Goal: Task Accomplishment & Management: Complete application form

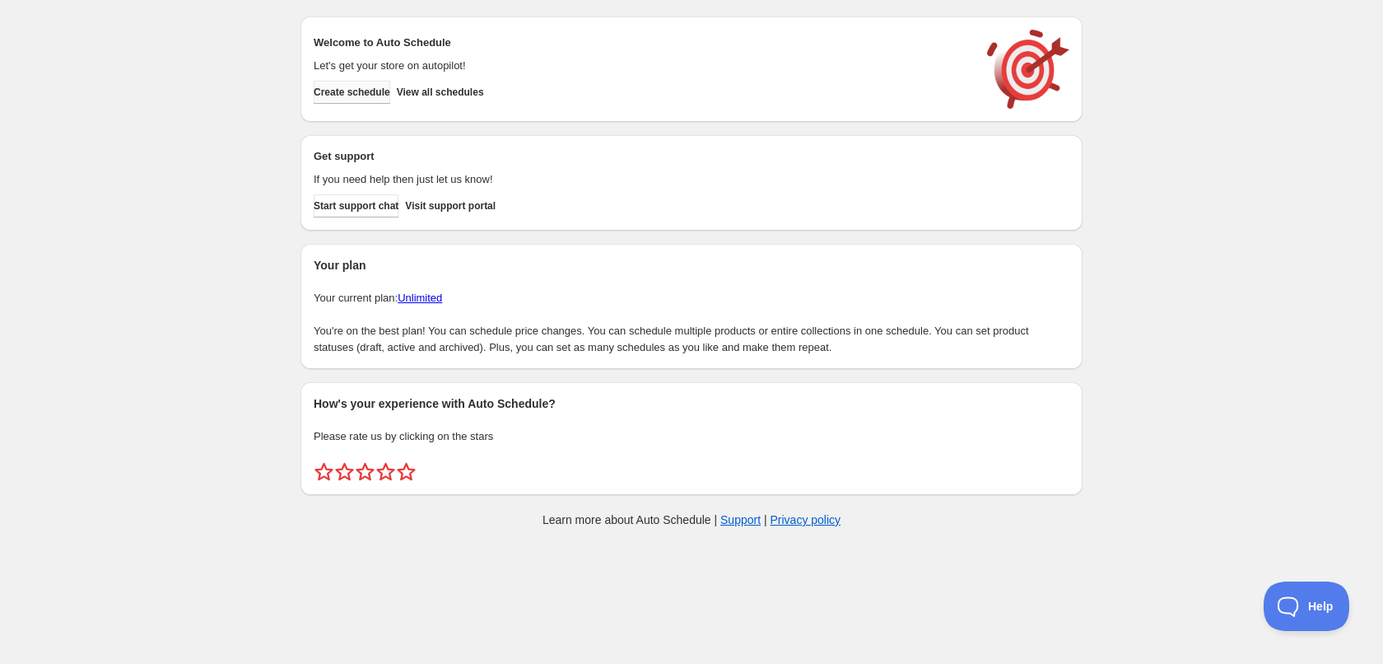
click at [347, 82] on button "Create schedule" at bounding box center [352, 92] width 77 height 23
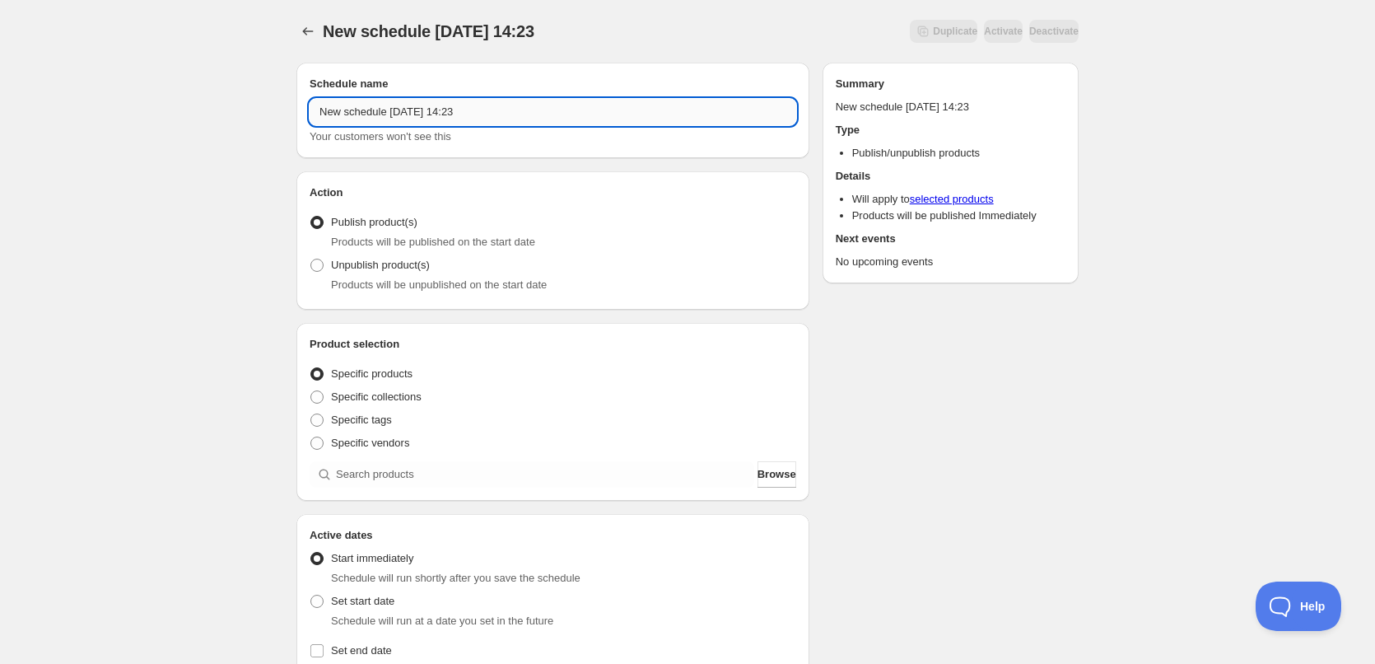
click at [620, 110] on input "New schedule [DATE] 14:23" at bounding box center [553, 112] width 487 height 26
type input "[DATE]"
click at [173, 165] on div "[DATE]. This page is ready [DATE] Duplicate Activate Deactivate More actions Du…" at bounding box center [687, 627] width 1375 height 1255
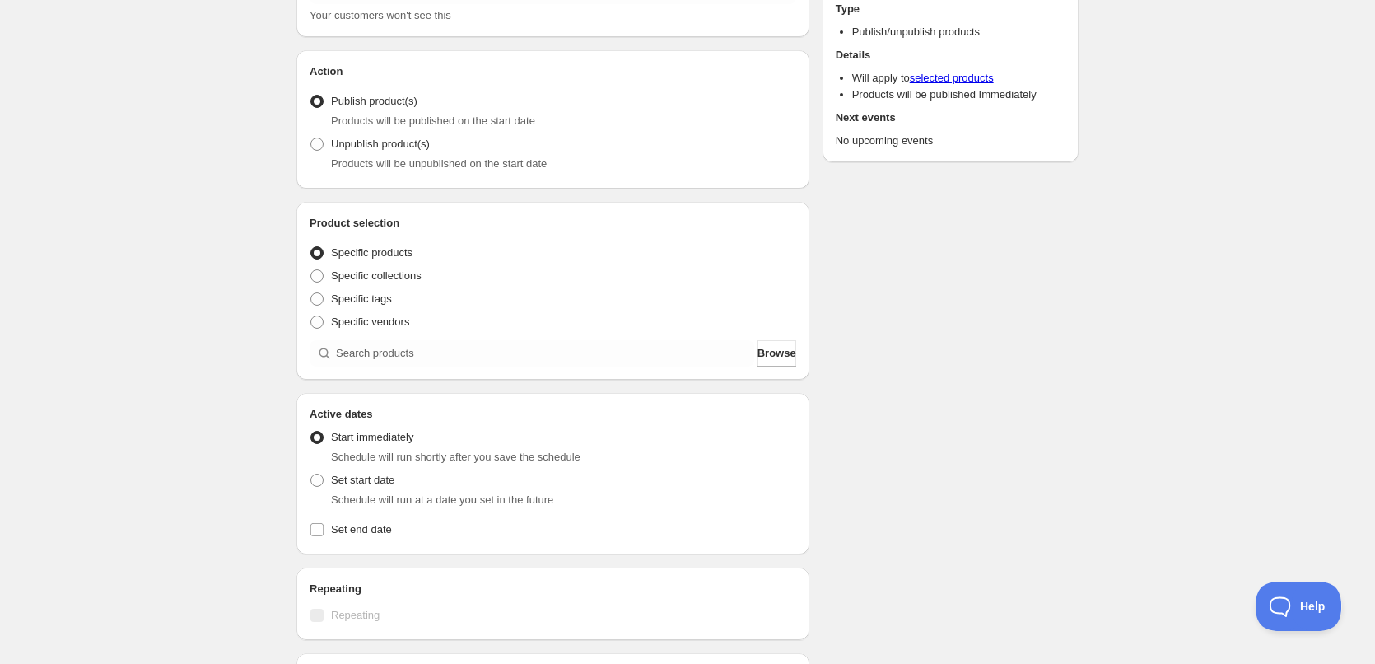
scroll to position [165, 0]
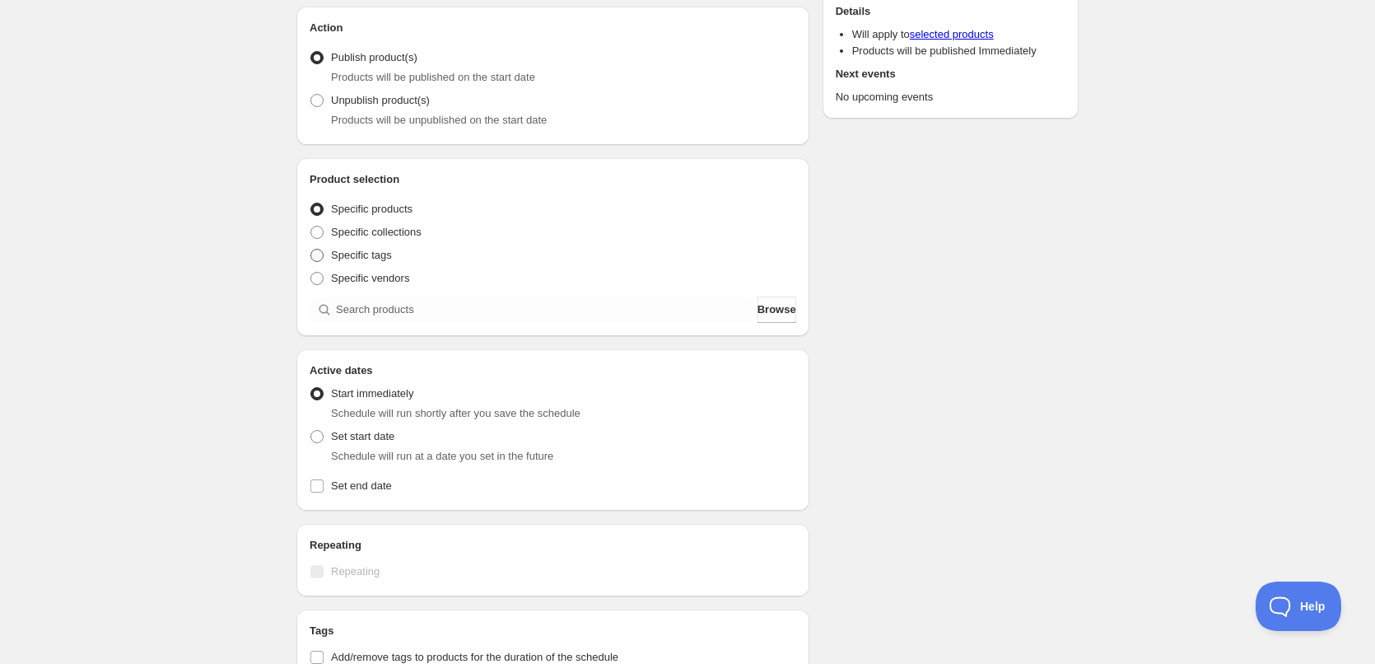
click at [324, 251] on span at bounding box center [317, 255] width 15 height 15
click at [311, 249] on input "Specific tags" at bounding box center [310, 249] width 1 height 1
radio input "true"
click at [223, 339] on div "[DATE]. This page is ready [DATE] Duplicate Activate Deactivate More actions Du…" at bounding box center [687, 464] width 1375 height 1258
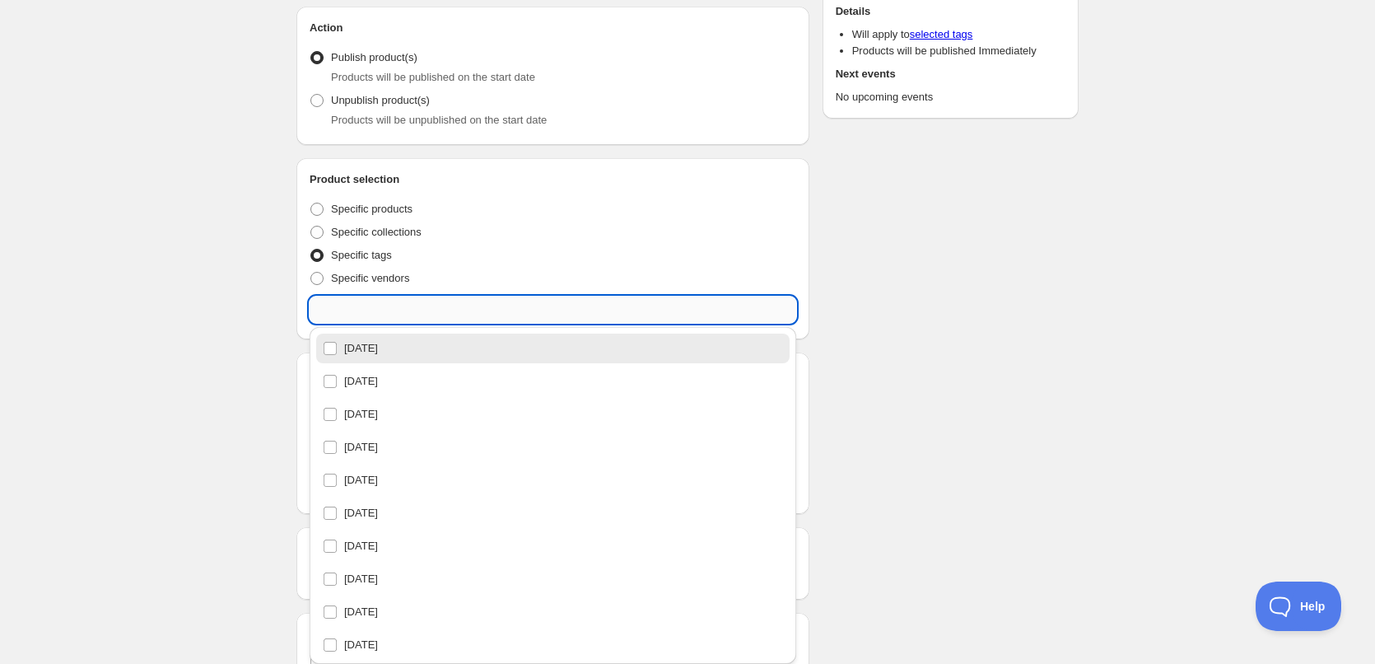
click at [379, 308] on input "text" at bounding box center [553, 309] width 487 height 26
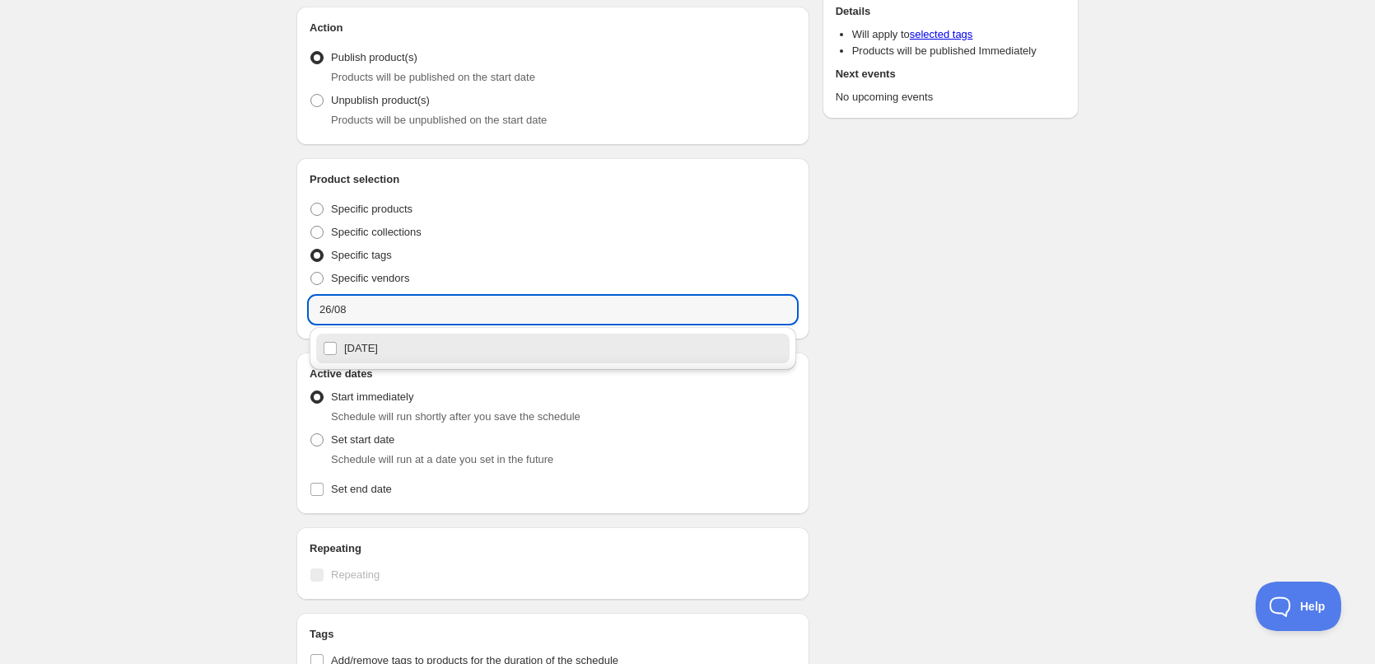
click at [375, 348] on div "[DATE]" at bounding box center [553, 348] width 460 height 23
type input "[DATE]"
checkbox input "true"
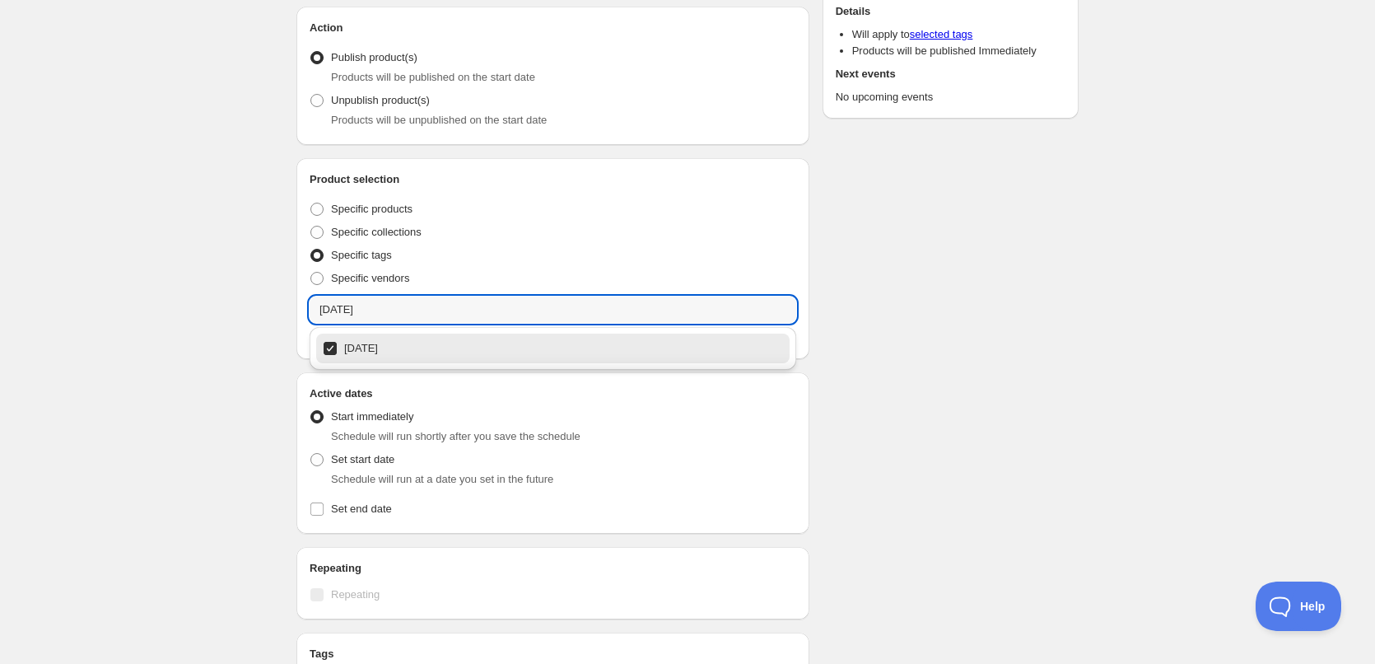
type input "[DATE]"
click at [241, 336] on div "[DATE]. This page is ready [DATE] Duplicate Activate Deactivate More actions Du…" at bounding box center [687, 474] width 1375 height 1278
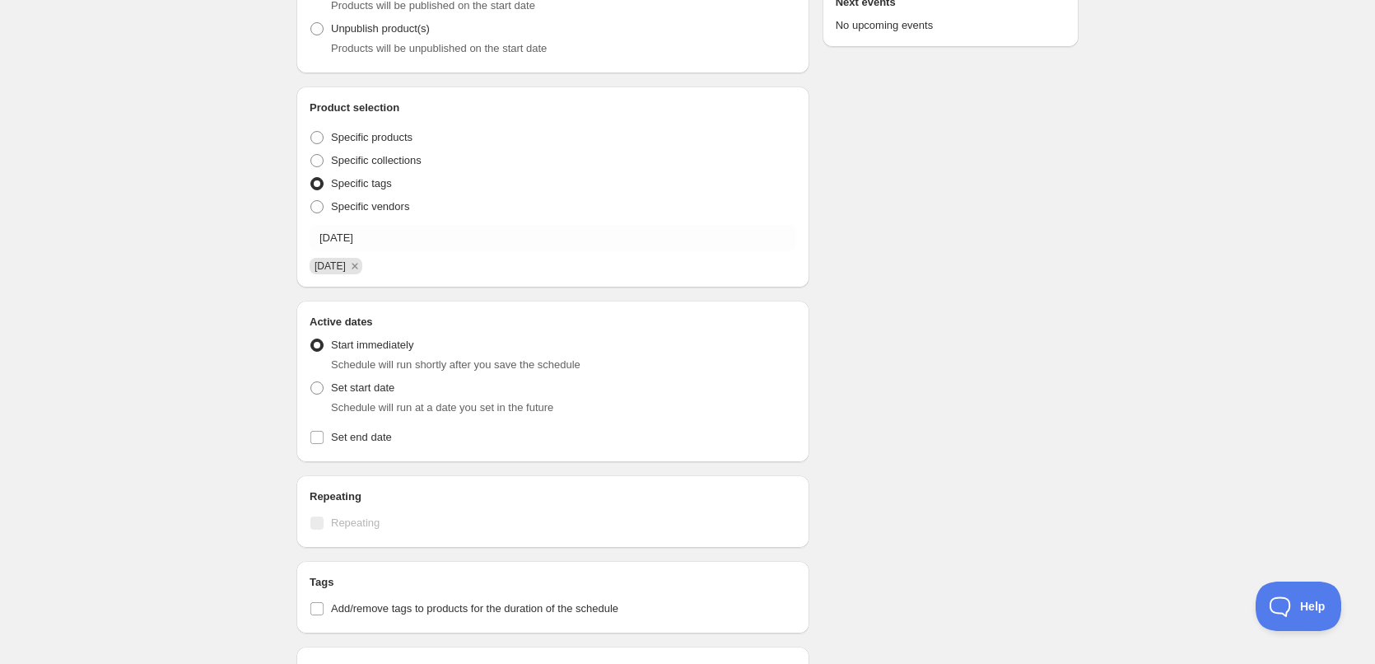
scroll to position [329, 0]
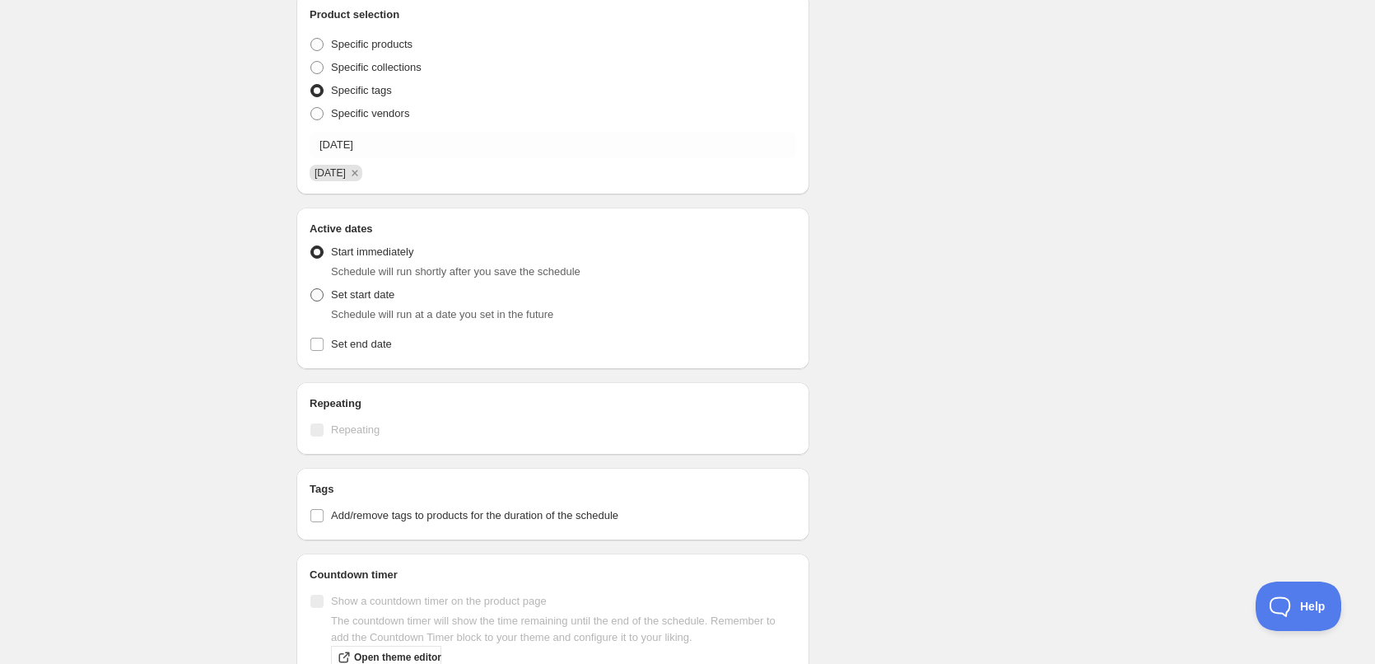
click at [328, 291] on label "Set start date" at bounding box center [352, 294] width 85 height 23
click at [311, 289] on input "Set start date" at bounding box center [310, 288] width 1 height 1
radio input "true"
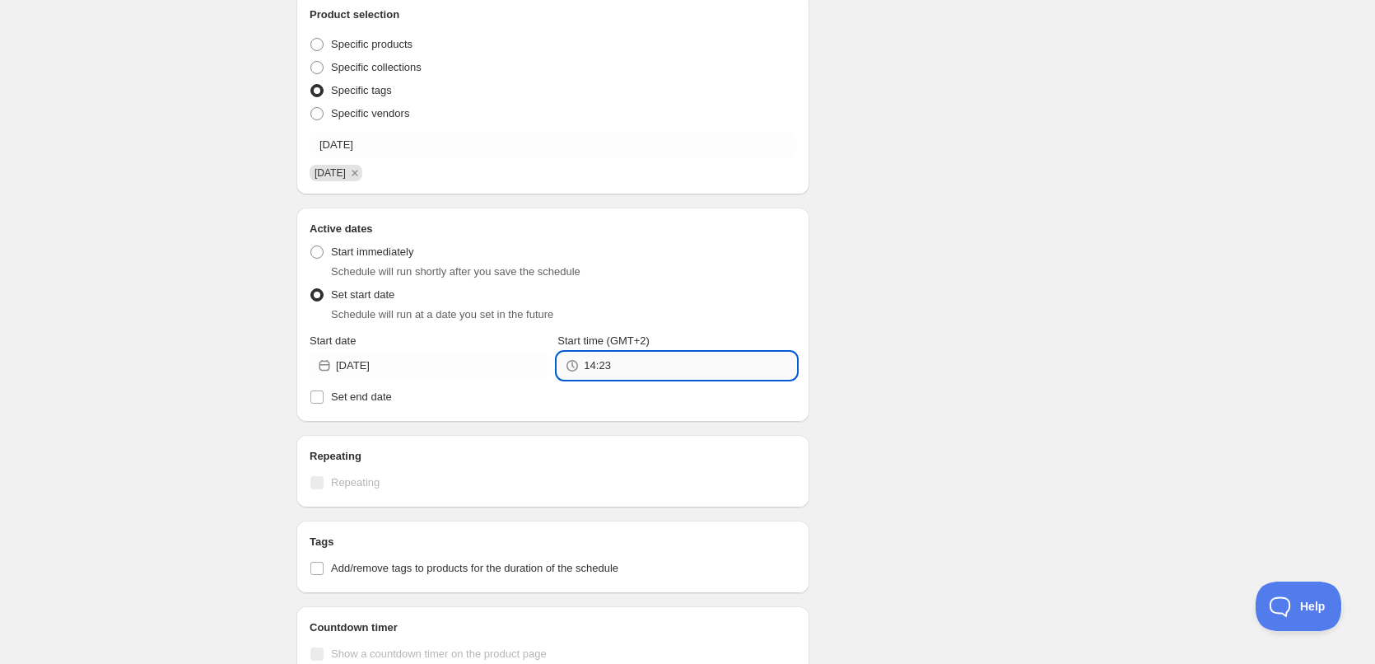
click at [688, 372] on input "14:23" at bounding box center [690, 365] width 212 height 26
click at [615, 221] on button "22:00" at bounding box center [676, 221] width 228 height 26
type input "22:00"
click at [366, 396] on span "Set end date" at bounding box center [361, 396] width 61 height 12
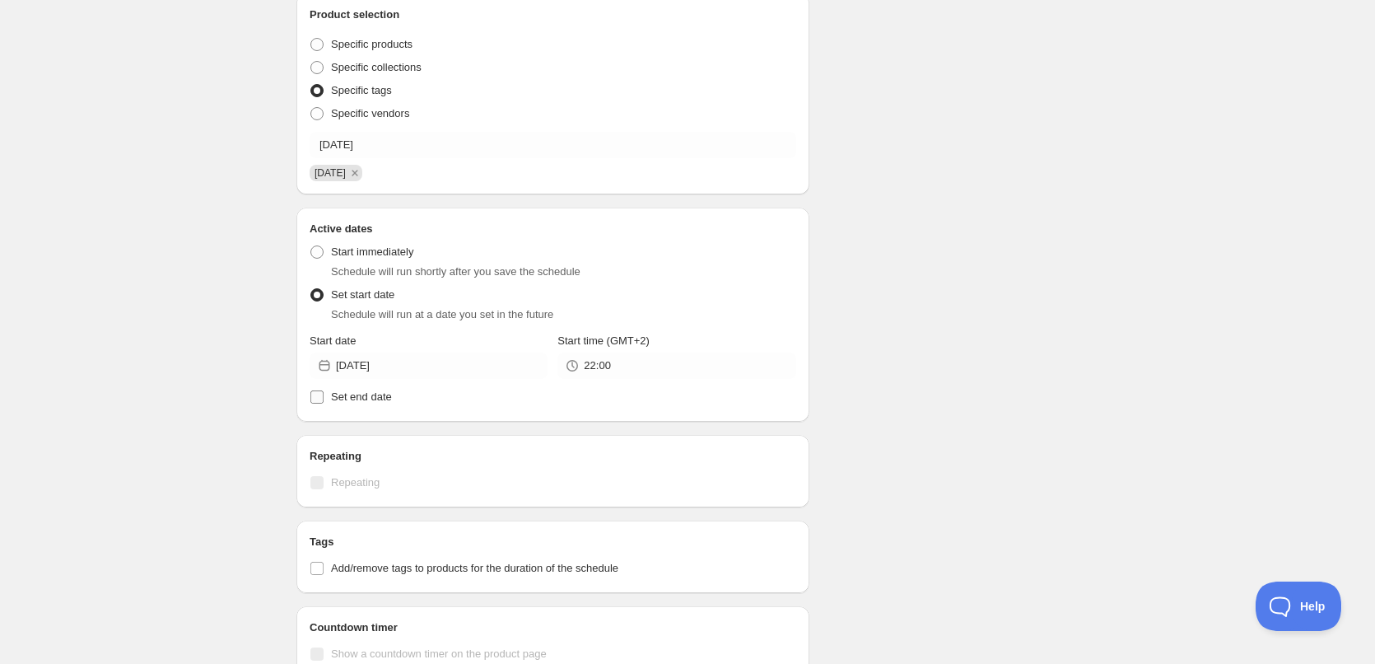
click at [324, 396] on input "Set end date" at bounding box center [316, 396] width 13 height 13
checkbox input "true"
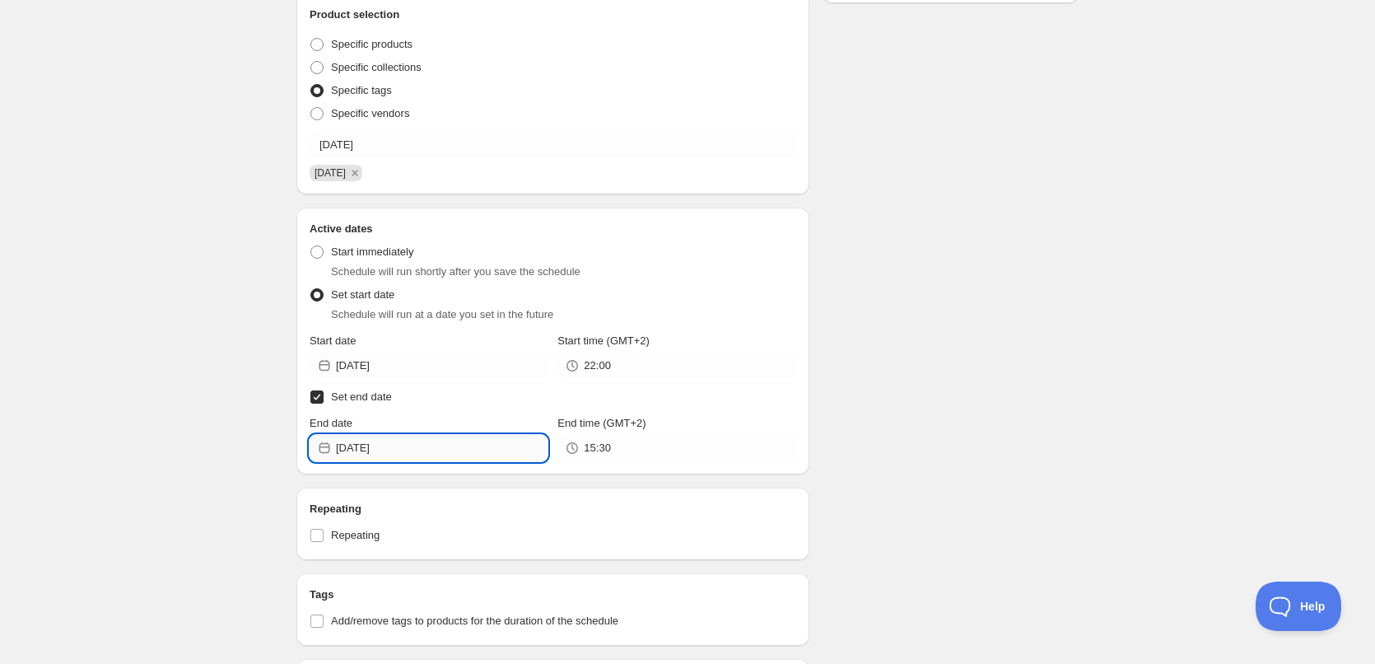
click at [449, 450] on input "[DATE]" at bounding box center [442, 448] width 212 height 26
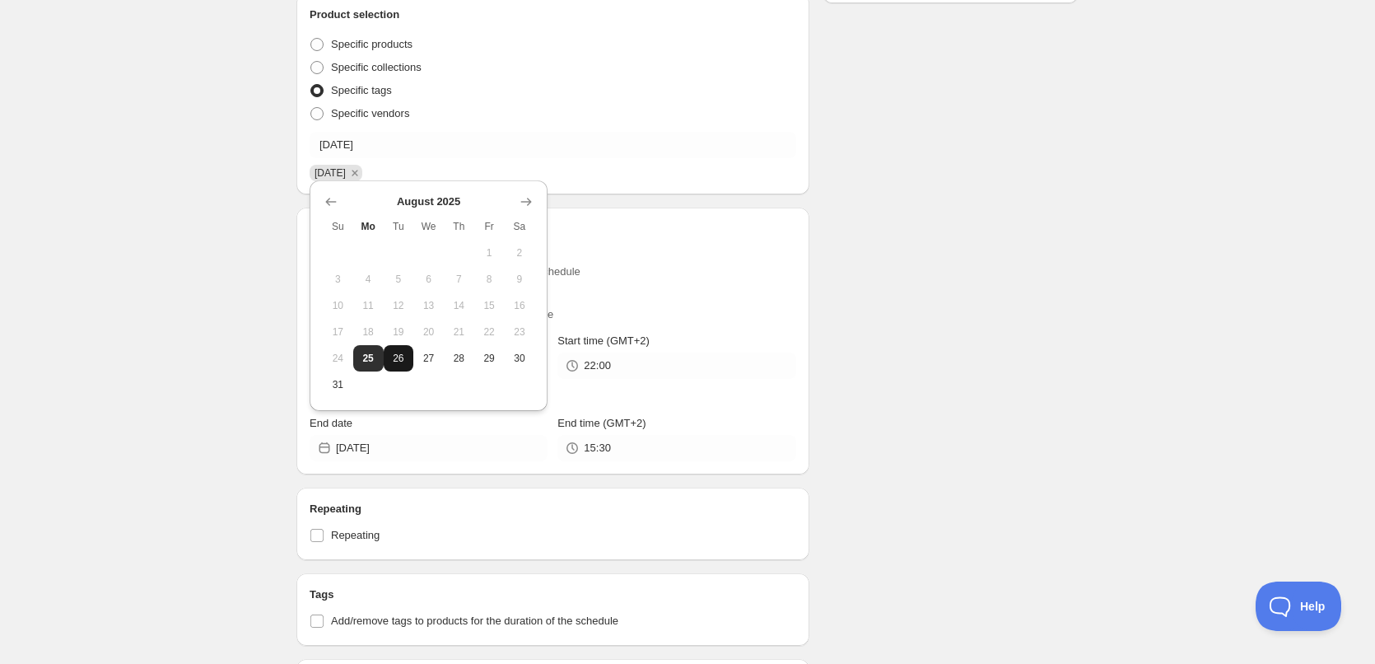
click at [398, 354] on span "26" at bounding box center [398, 358] width 17 height 13
type input "[DATE]"
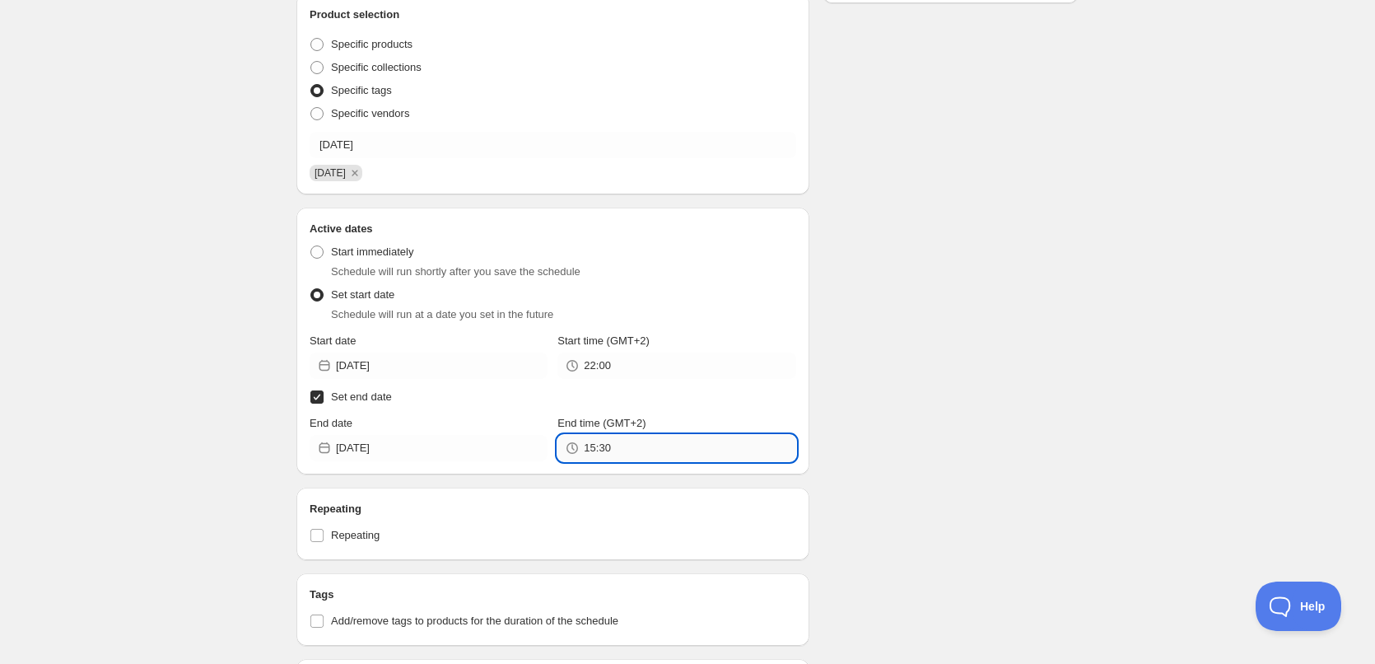
click at [656, 453] on input "15:30" at bounding box center [690, 448] width 212 height 26
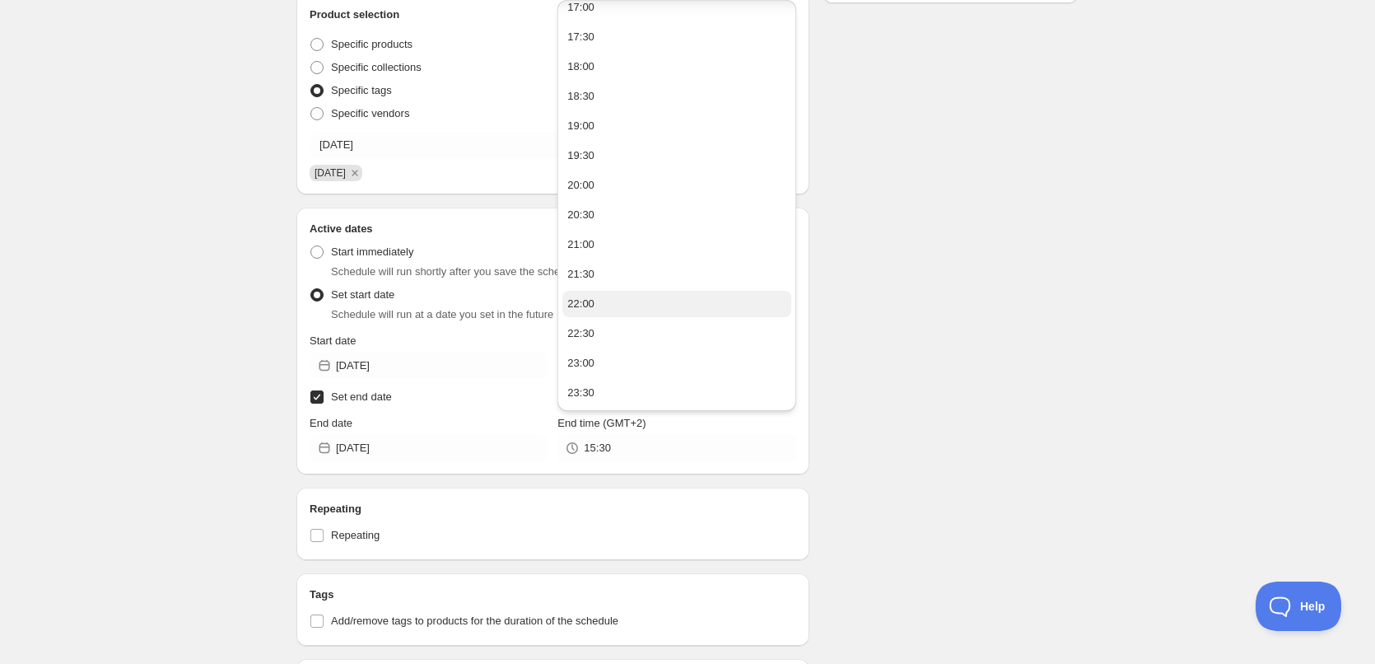
click at [618, 311] on button "22:00" at bounding box center [676, 304] width 228 height 26
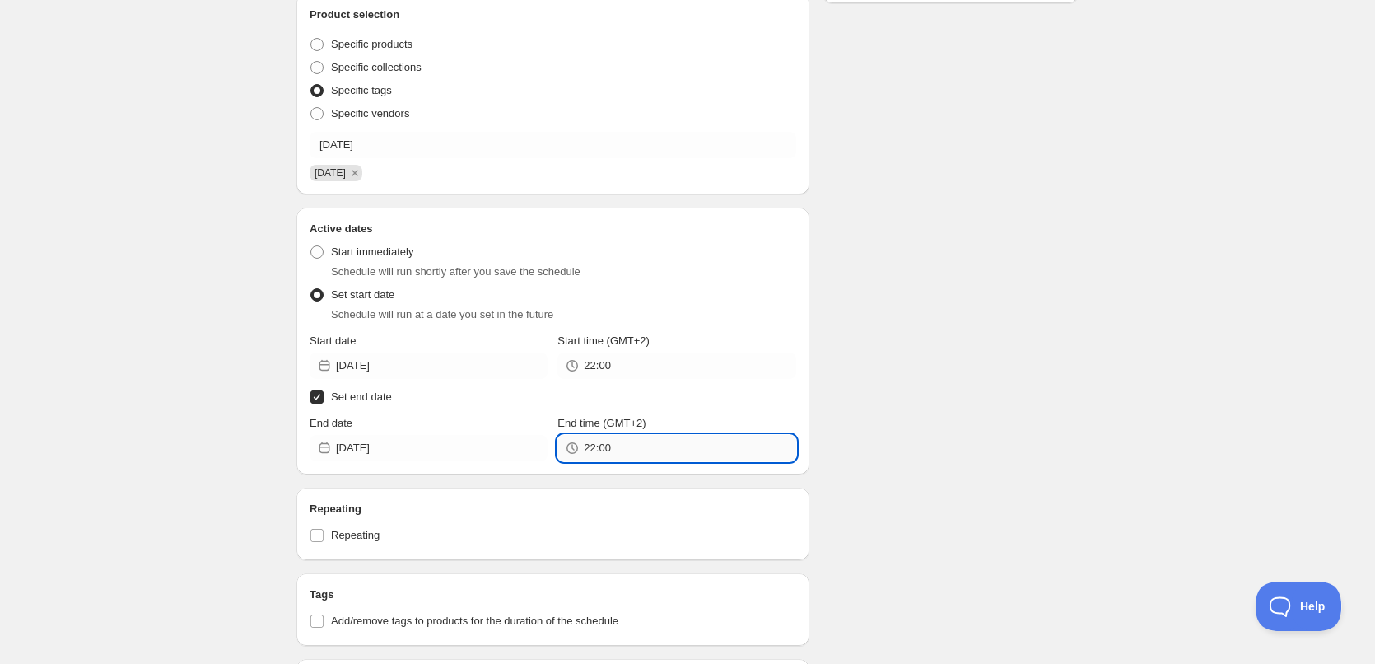
click at [604, 444] on input "22:00" at bounding box center [690, 448] width 212 height 26
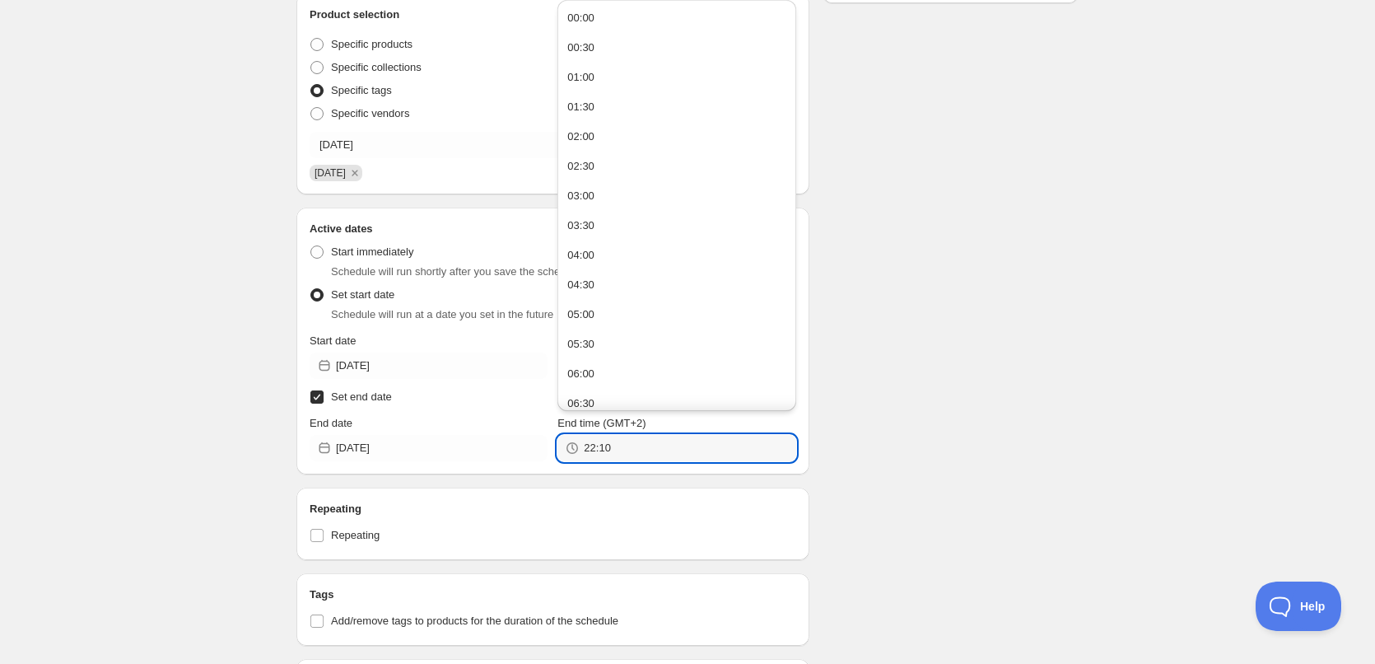
type input "22:10"
click at [981, 336] on div "Schedule name [DATE] Your customers won't see this Action Action Publish produc…" at bounding box center [680, 410] width 795 height 1380
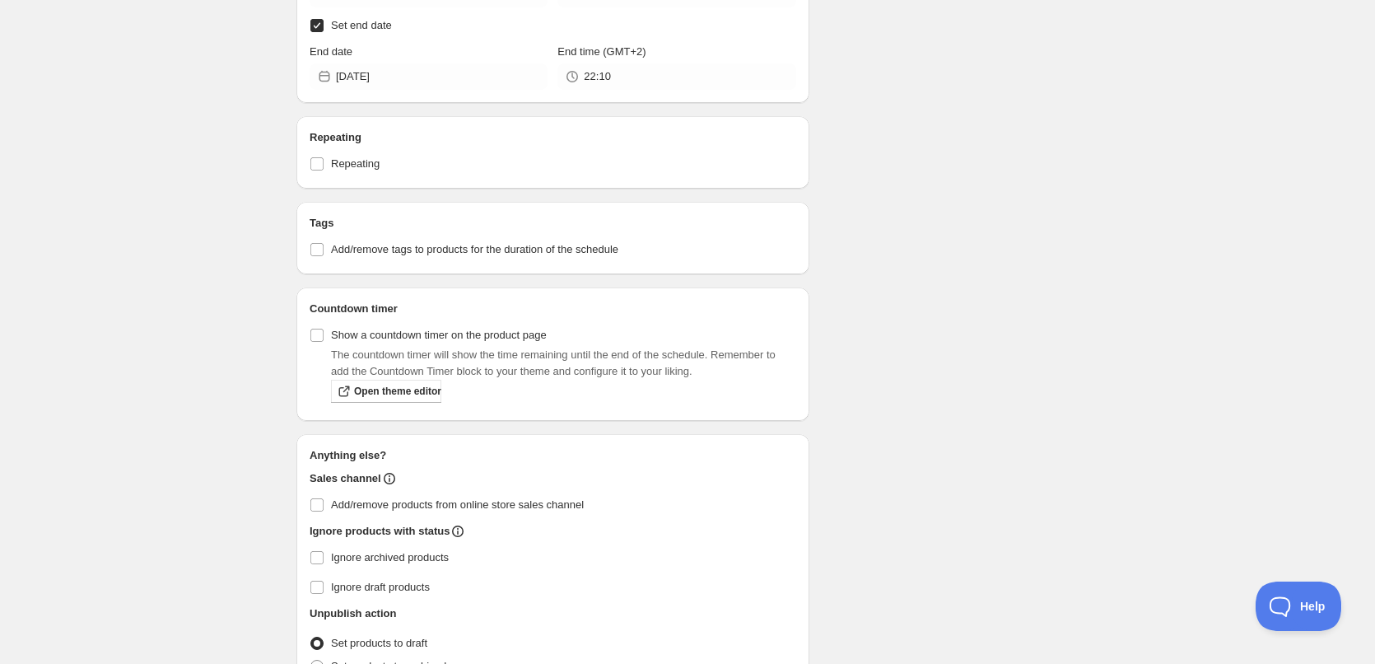
scroll to position [741, 0]
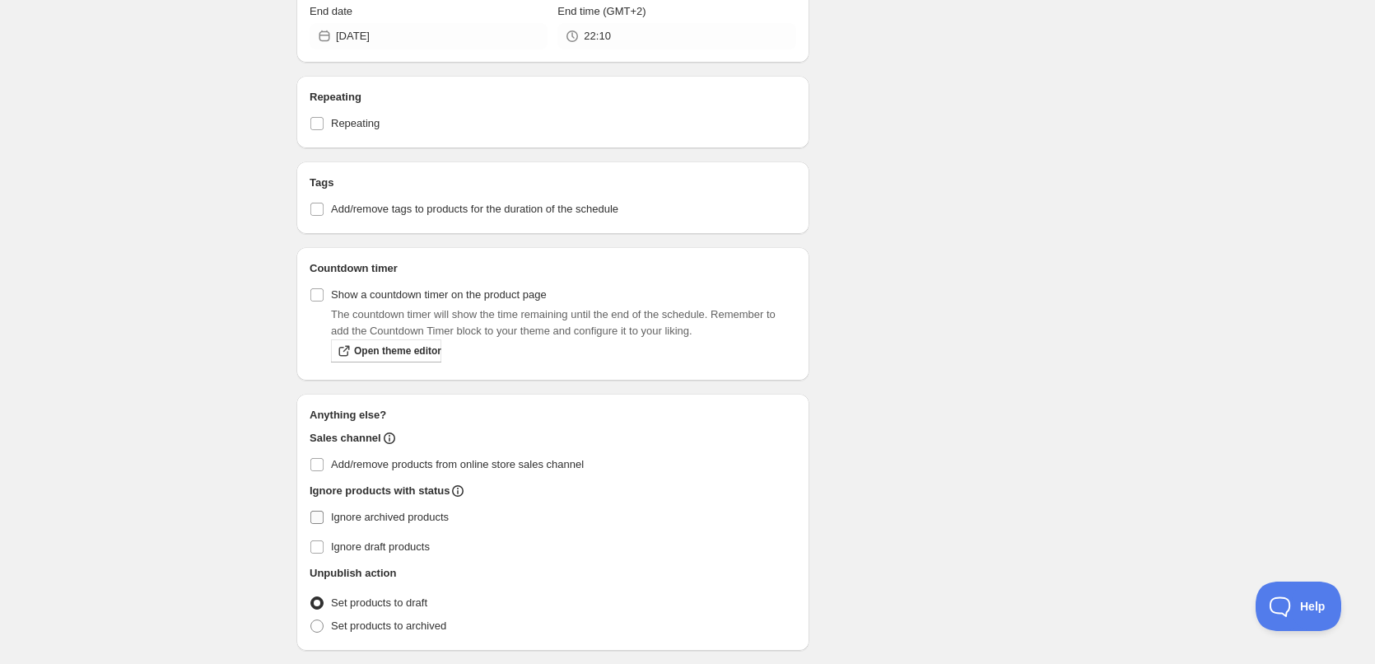
click at [321, 521] on input "Ignore archived products" at bounding box center [316, 517] width 13 height 13
checkbox input "true"
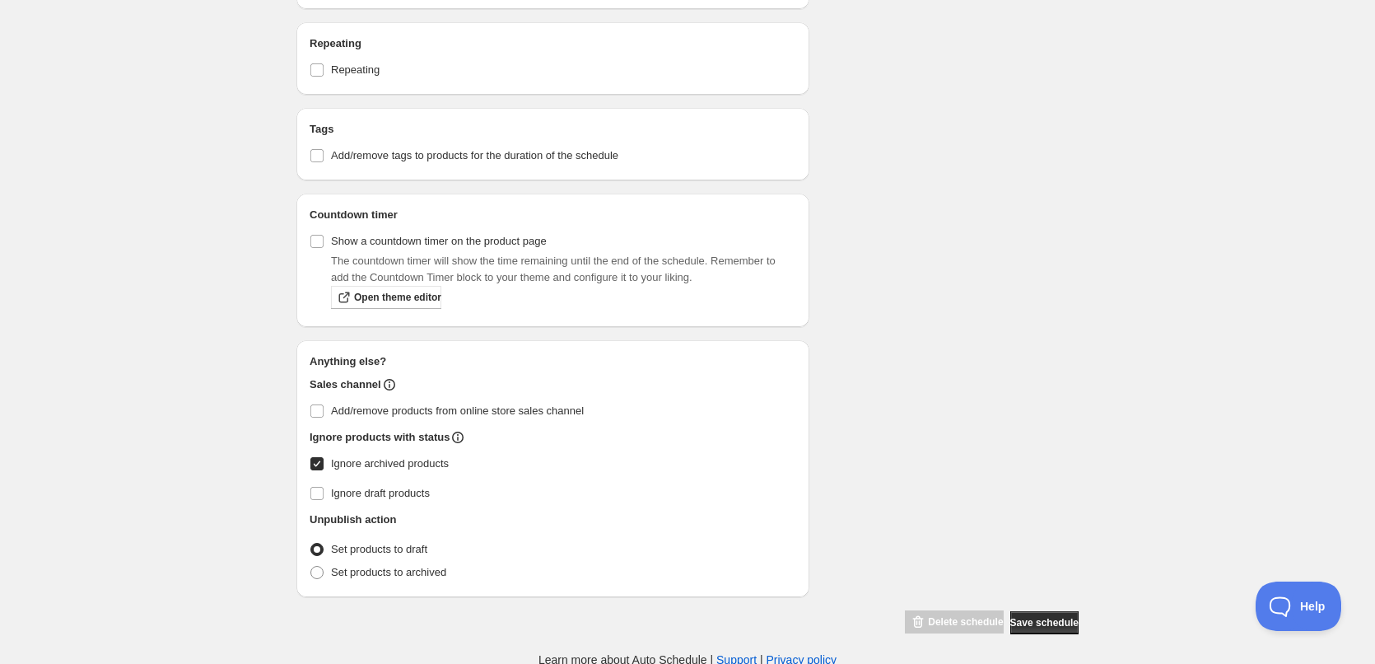
scroll to position [797, 0]
click at [322, 567] on span at bounding box center [316, 569] width 13 height 13
click at [311, 564] on input "Set products to archived" at bounding box center [310, 563] width 1 height 1
radio input "true"
click at [1068, 614] on button "Save schedule" at bounding box center [1044, 620] width 68 height 23
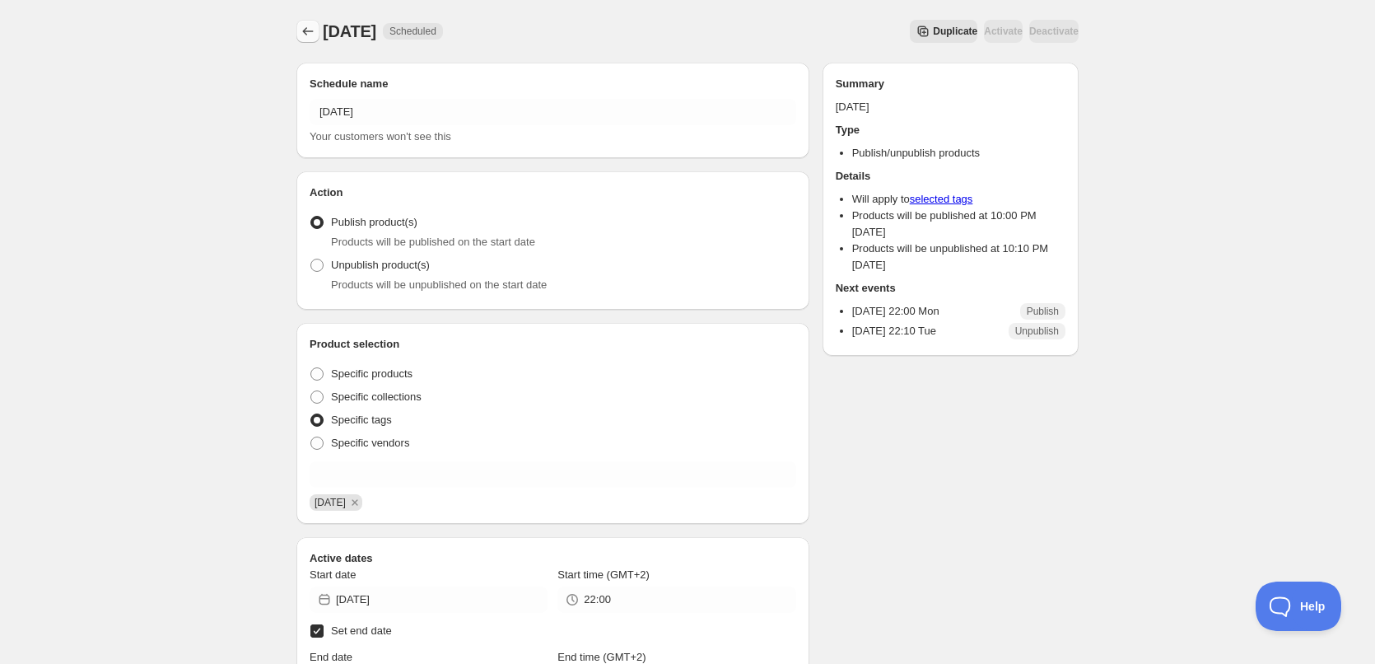
click at [306, 28] on icon "Schedules" at bounding box center [308, 31] width 16 height 16
